Goal: Find specific page/section: Find specific page/section

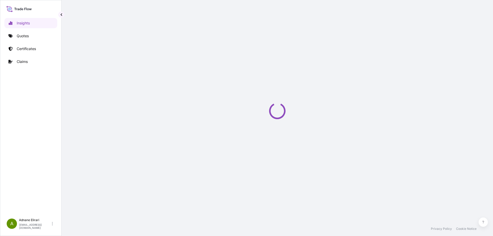
select select "2025"
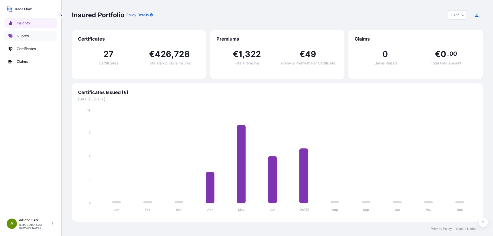
click at [29, 39] on link "Quotes" at bounding box center [30, 36] width 53 height 10
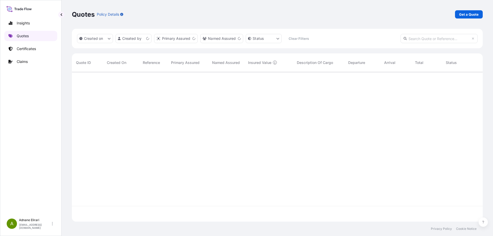
scroll to position [149, 407]
